Goal: Complete application form

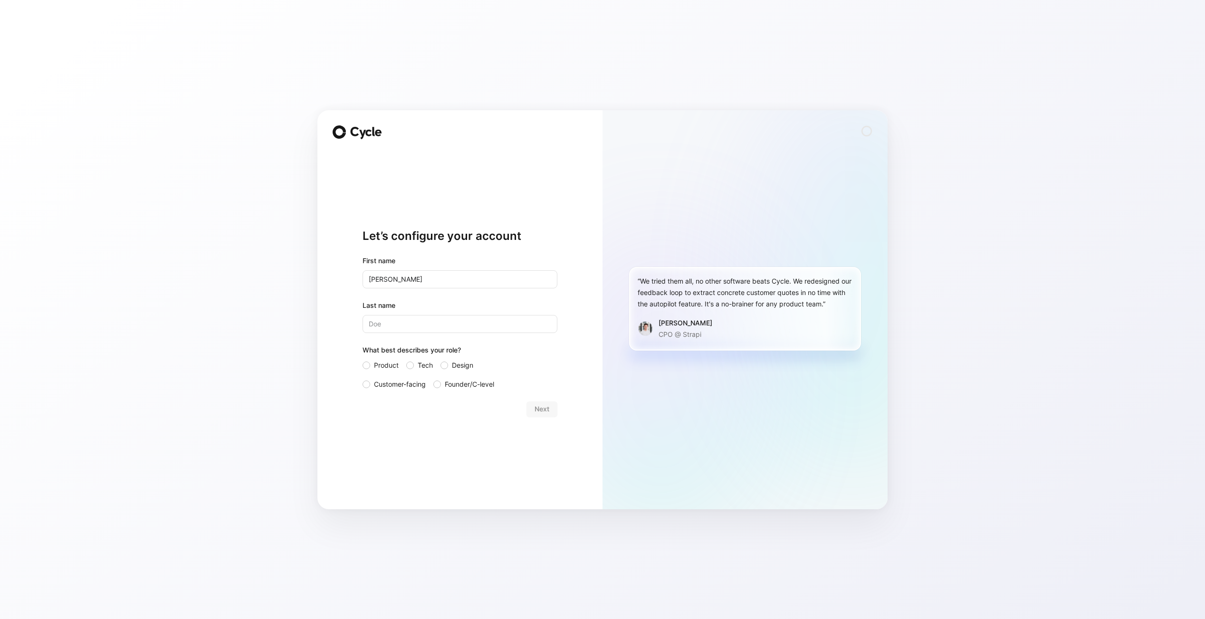
type input "[PERSON_NAME]"
click at [429, 325] on input "Last name" at bounding box center [460, 324] width 195 height 18
type input "[PERSON_NAME]"
click at [412, 368] on div at bounding box center [410, 366] width 8 height 8
click at [406, 360] on input "Tech" at bounding box center [406, 360] width 0 height 0
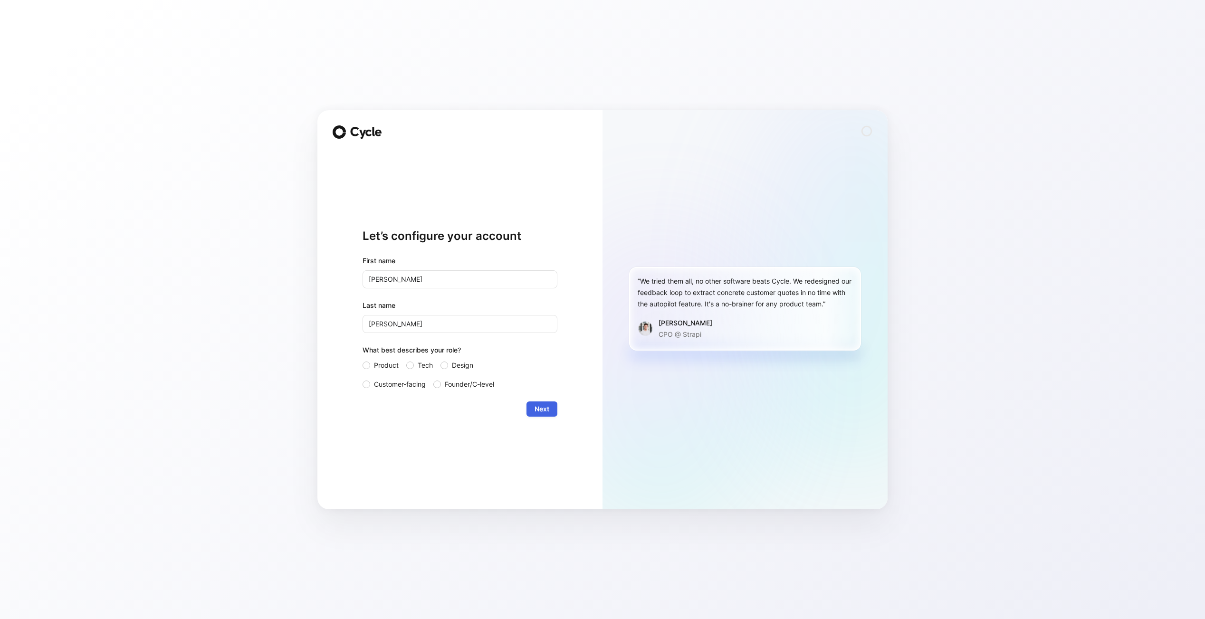
click at [547, 410] on span "Next" at bounding box center [542, 409] width 15 height 11
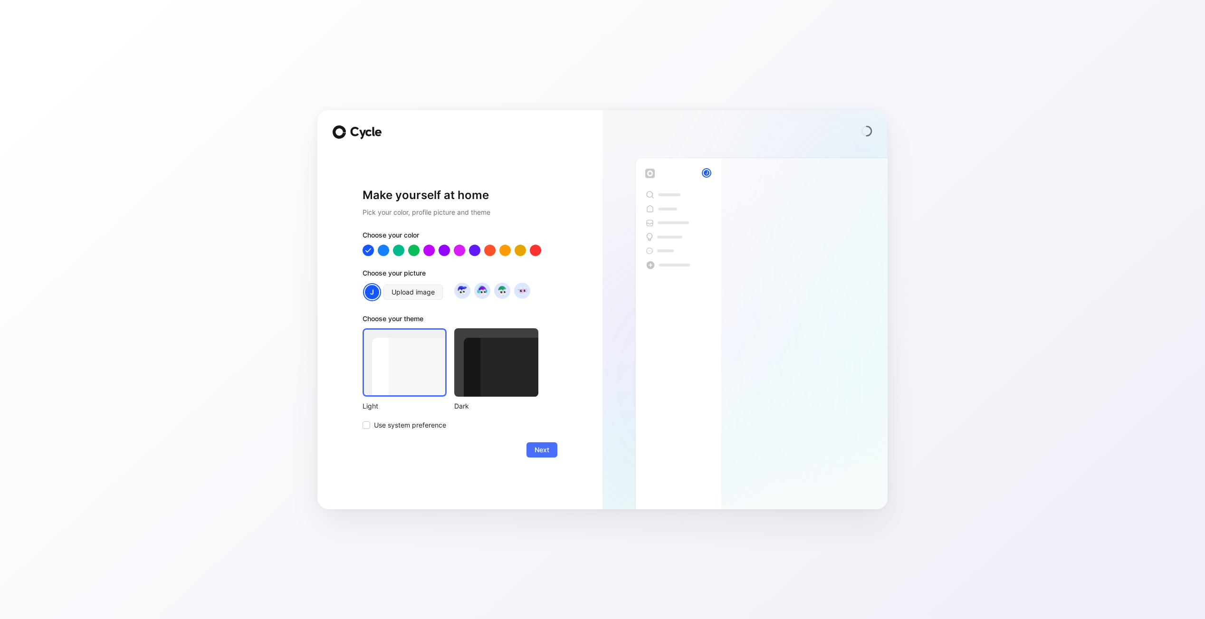
click at [488, 391] on div at bounding box center [496, 362] width 84 height 68
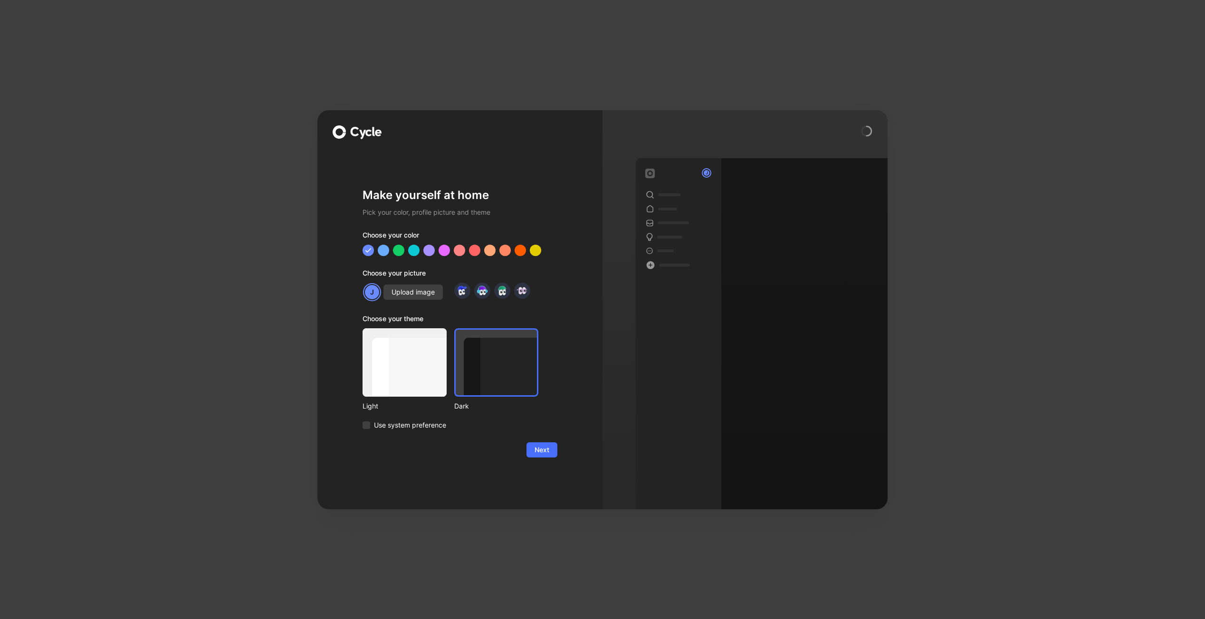
click at [403, 419] on div "Choose your theme Light Dark Use system preference" at bounding box center [451, 372] width 176 height 118
click at [414, 422] on span "Use system preference" at bounding box center [410, 425] width 72 height 11
click at [363, 420] on input "Use system preference" at bounding box center [363, 420] width 0 height 0
click at [517, 249] on div at bounding box center [520, 250] width 12 height 12
click at [544, 449] on span "Next" at bounding box center [542, 449] width 15 height 11
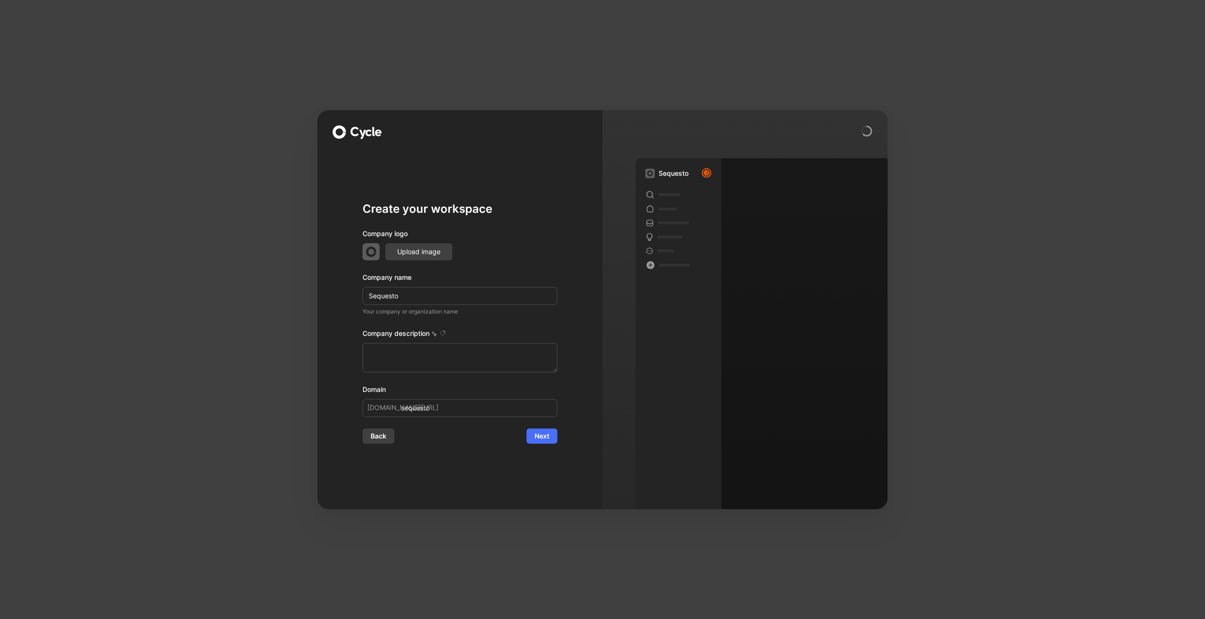
type textarea "SEQUESTO is a technology company based in [GEOGRAPHIC_DATA], [GEOGRAPHIC_DATA],…"
click at [543, 436] on span "Next" at bounding box center [542, 436] width 15 height 11
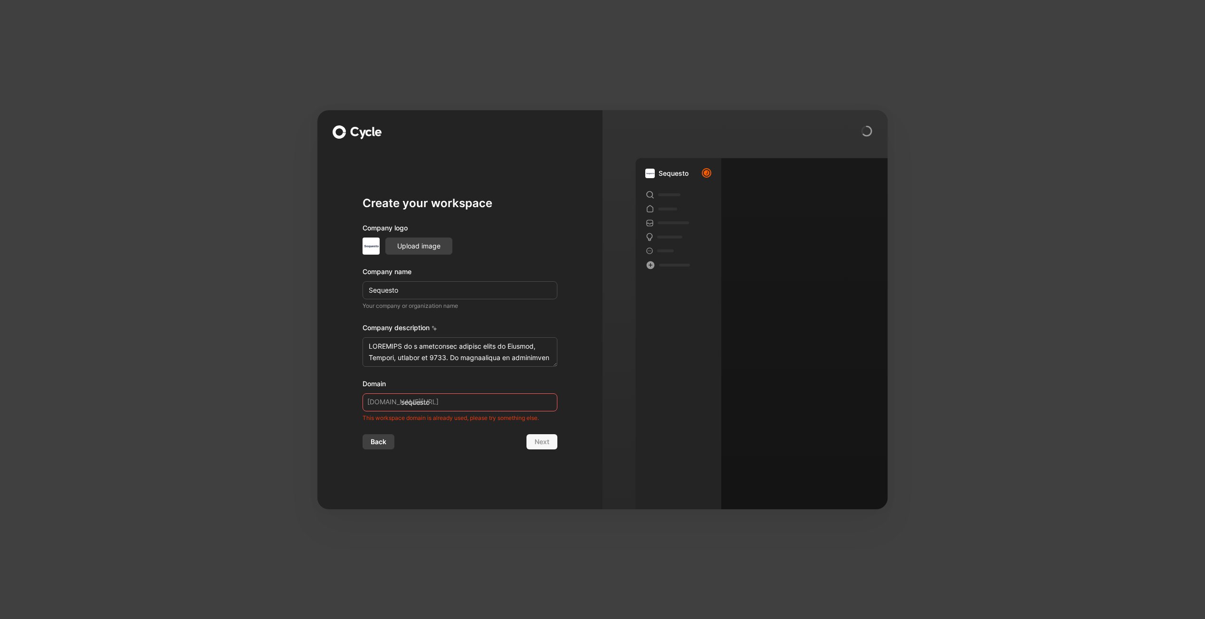
click at [187, 160] on div "Create your workspace Company logo Upload image Company name Sequesto Your comp…" at bounding box center [602, 309] width 1205 height 619
click at [1099, 43] on div "Create your workspace Company logo Upload image Company name Sequesto Your comp…" at bounding box center [602, 309] width 1205 height 619
click at [385, 447] on span "Back" at bounding box center [379, 441] width 16 height 11
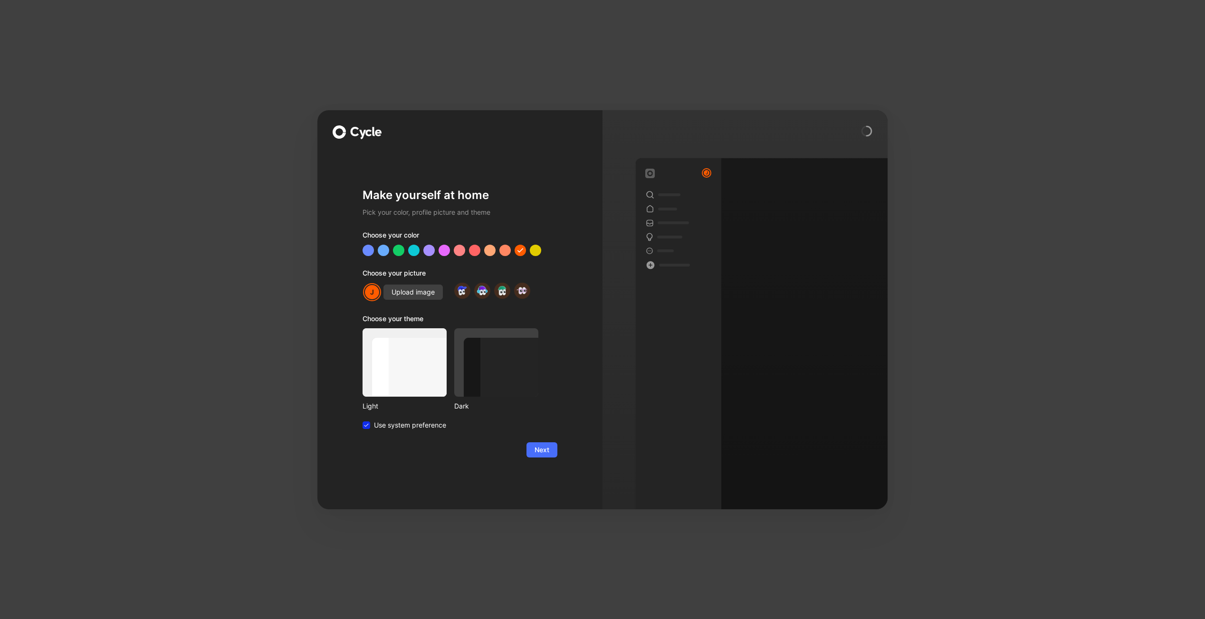
click at [210, 109] on div "Make yourself at home Pick your color, profile picture and theme Choose your co…" at bounding box center [602, 309] width 1205 height 619
